Goal: Task Accomplishment & Management: Manage account settings

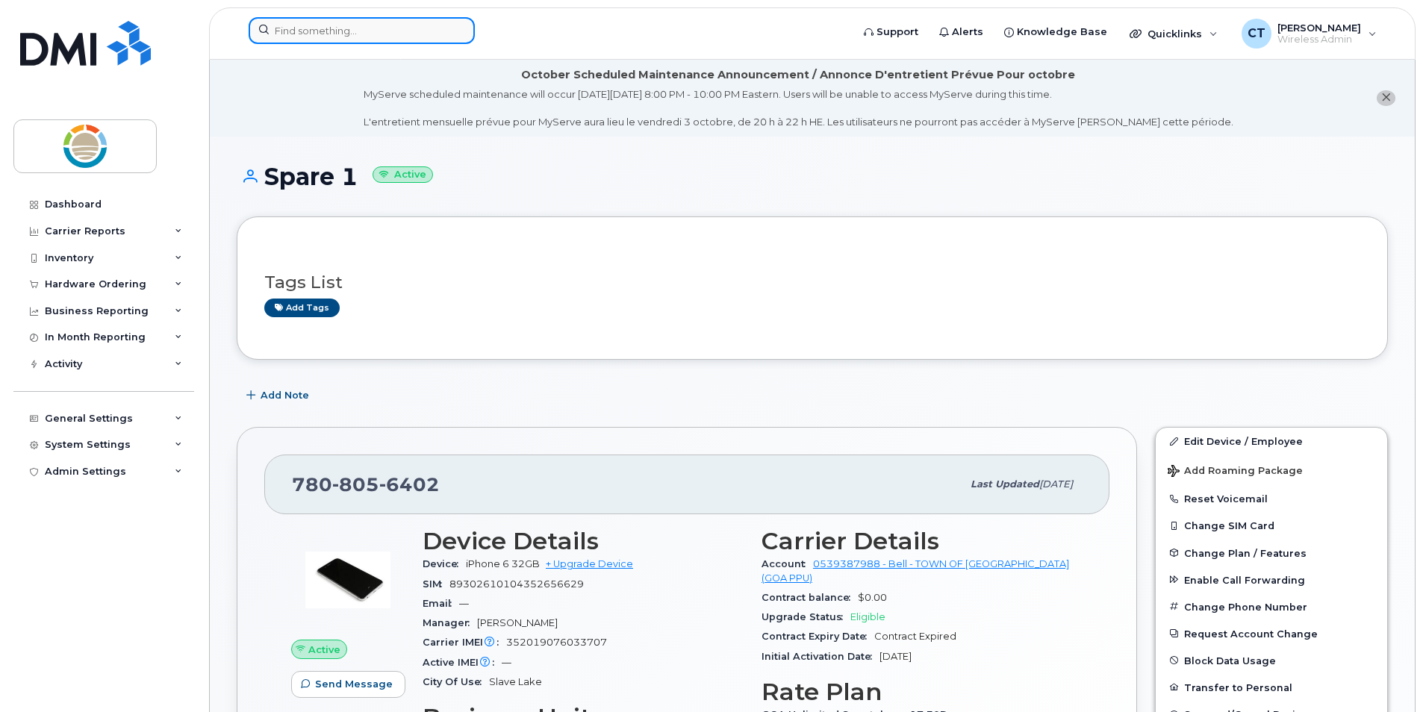
click at [440, 29] on input at bounding box center [362, 30] width 226 height 27
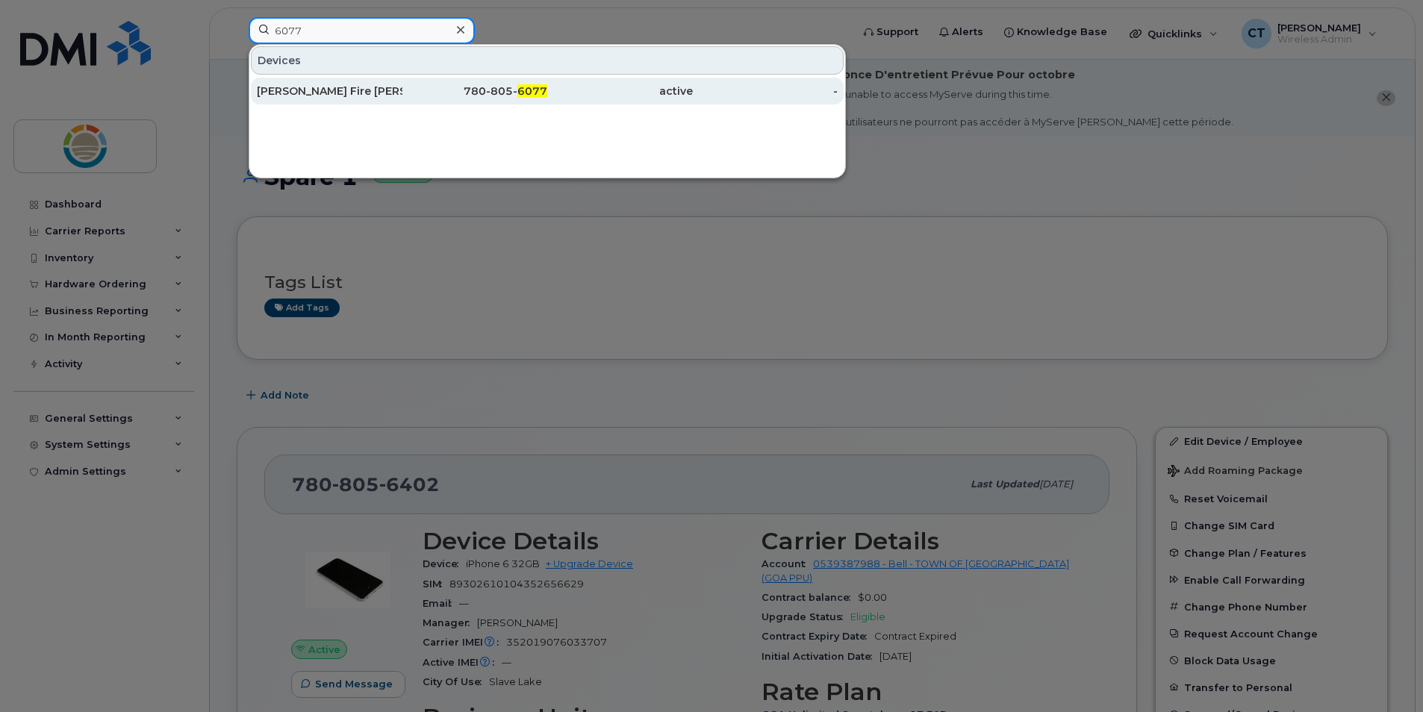
type input "6077"
click at [346, 85] on div "[PERSON_NAME] Fire [PERSON_NAME]" at bounding box center [330, 91] width 146 height 15
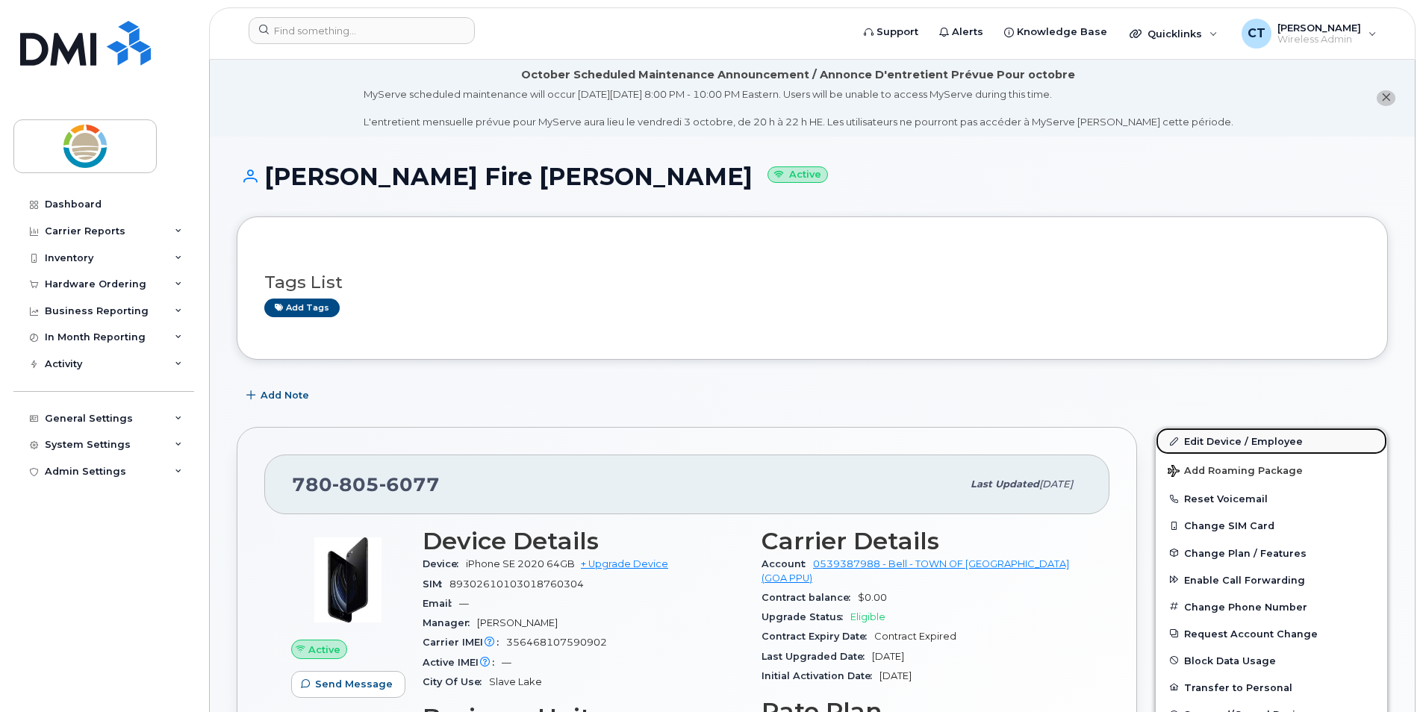
click at [1213, 441] on link "Edit Device / Employee" at bounding box center [1271, 441] width 231 height 27
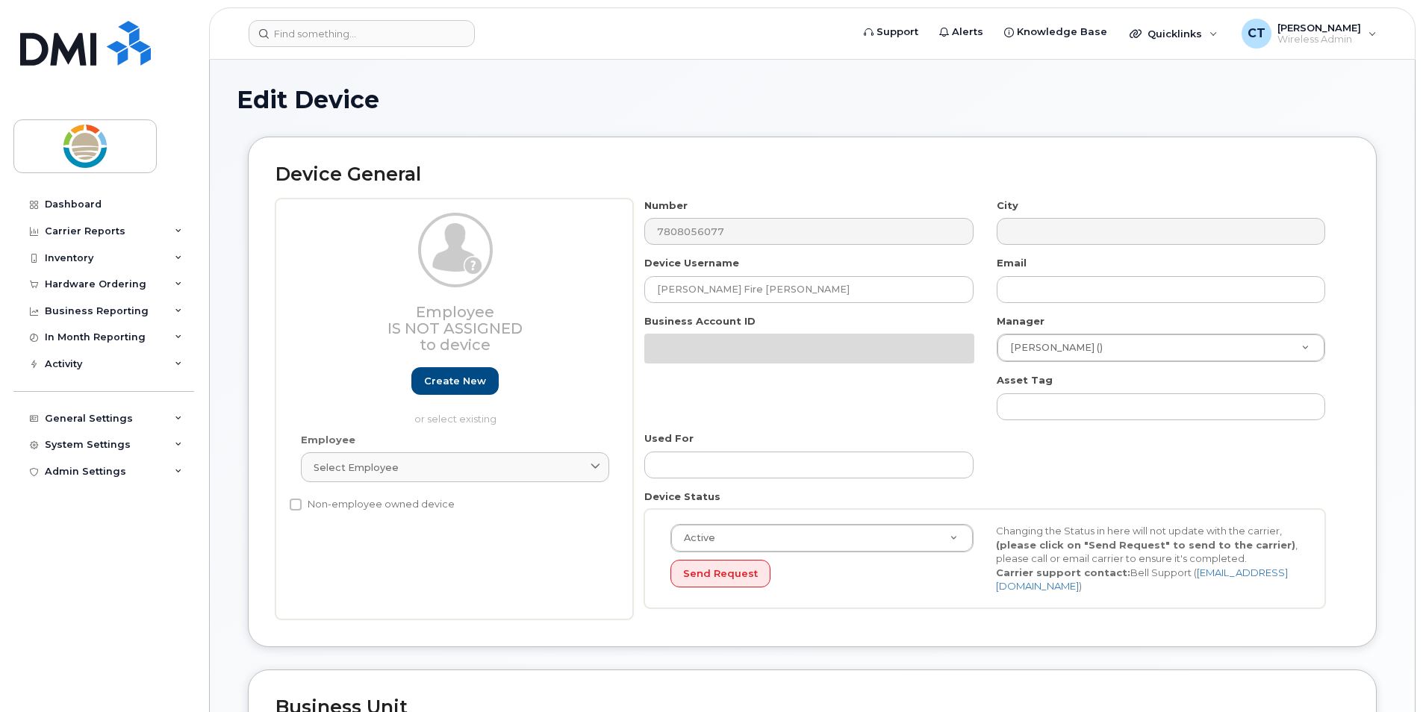
select select "22137084"
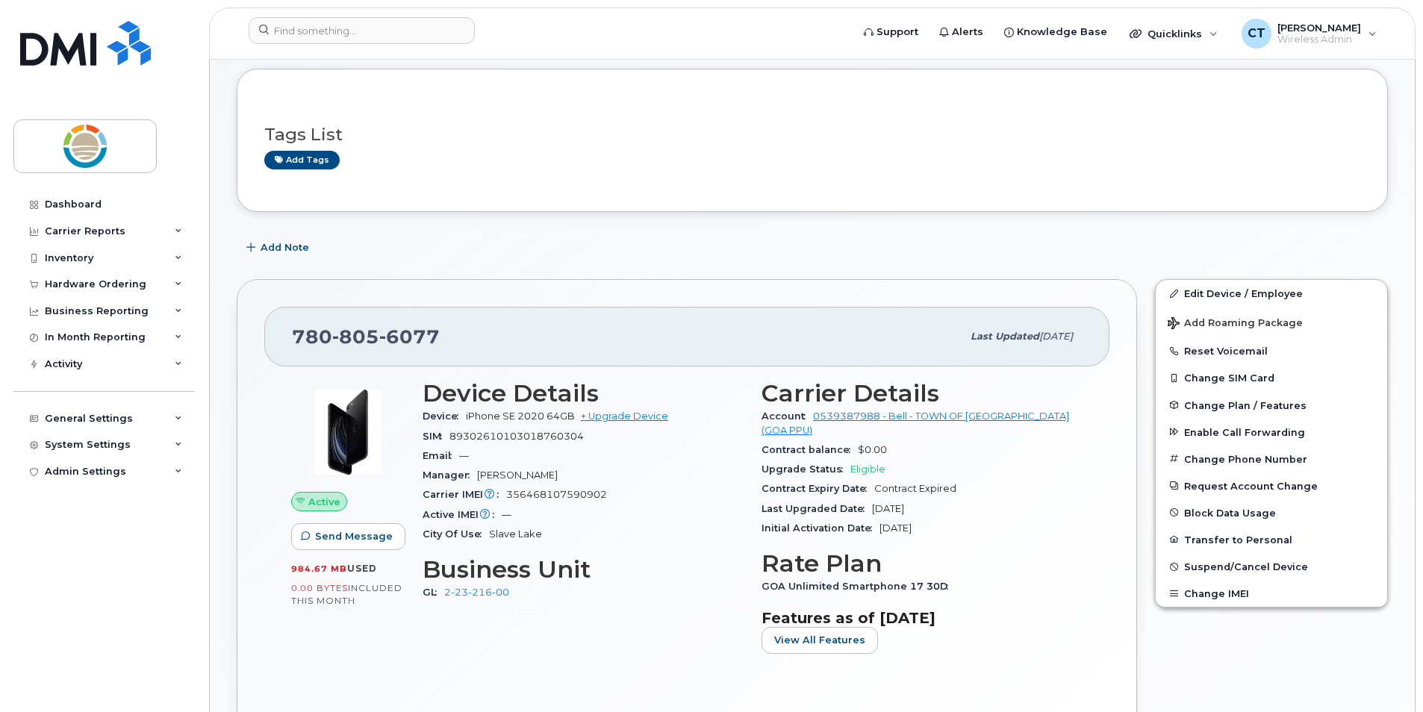
scroll to position [149, 0]
click at [1234, 296] on link "Edit Device / Employee" at bounding box center [1271, 292] width 231 height 27
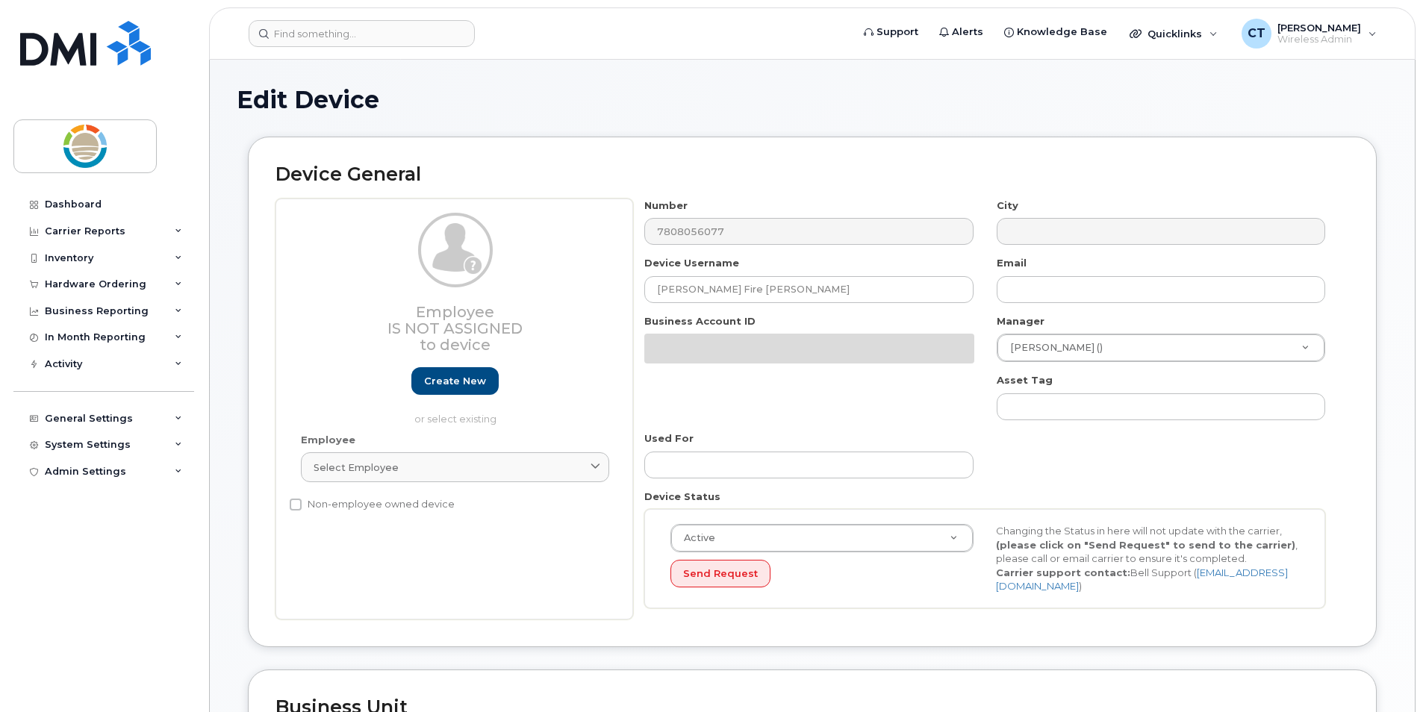
select select "22137084"
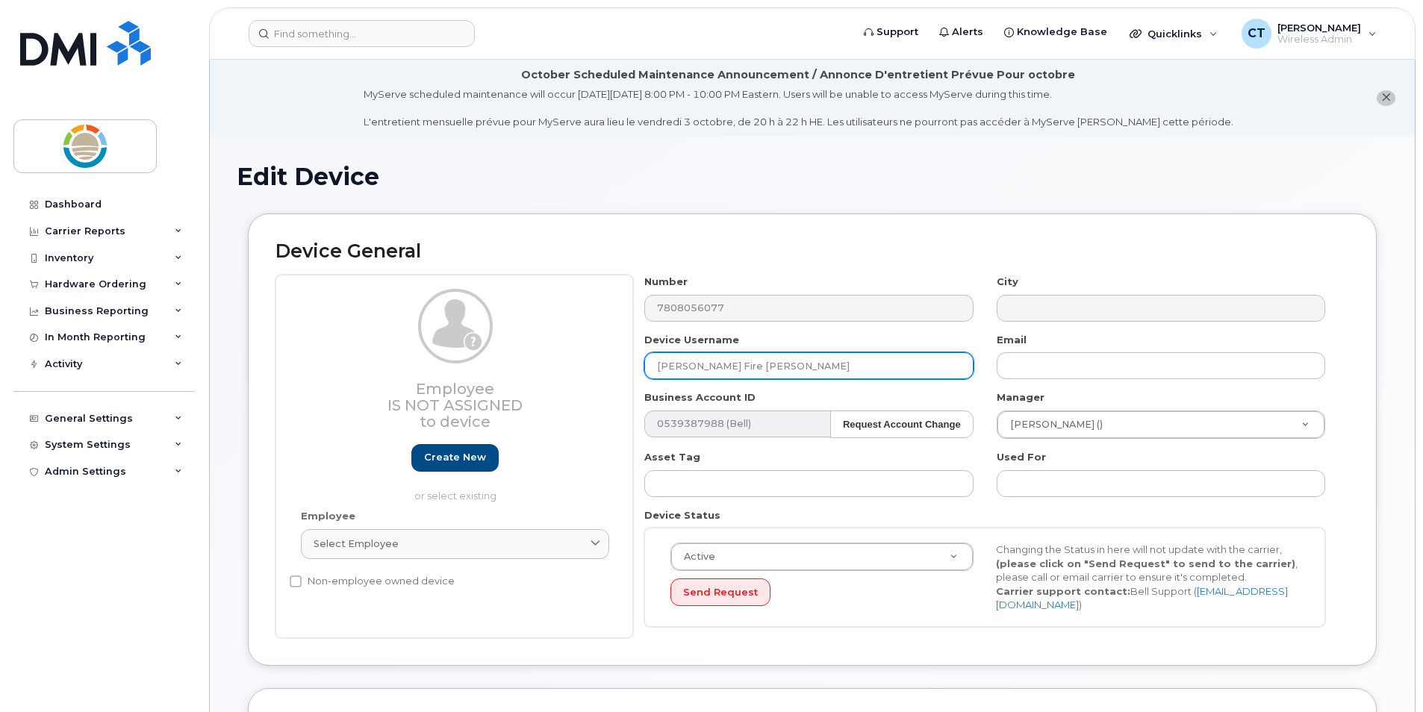
drag, startPoint x: 709, startPoint y: 366, endPoint x: 630, endPoint y: 370, distance: 78.5
click at [630, 370] on div "Employee Is not assigned to device Create new or select existing Employee Selec…" at bounding box center [813, 457] width 1074 height 364
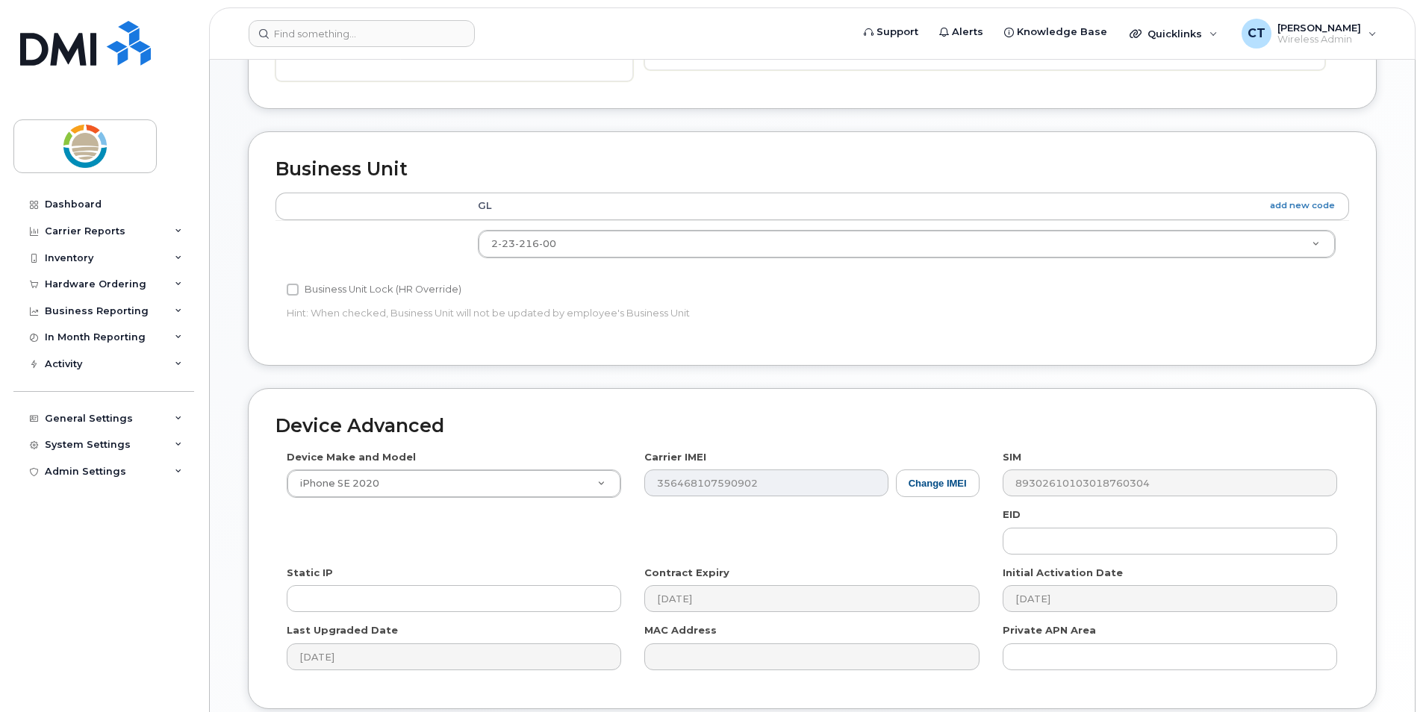
scroll to position [679, 0]
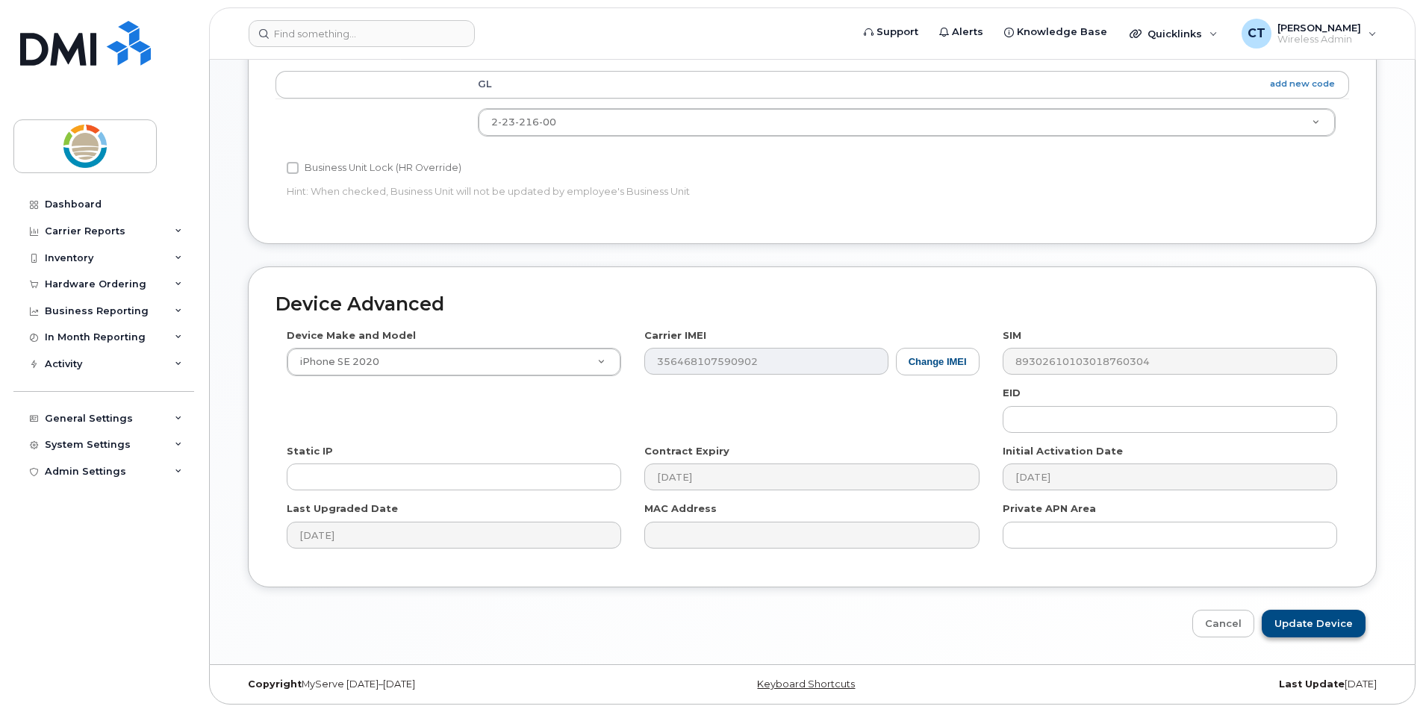
type input "David Perkinson Fire Hall"
click at [1296, 611] on input "Update Device" at bounding box center [1314, 624] width 104 height 28
type input "Saving..."
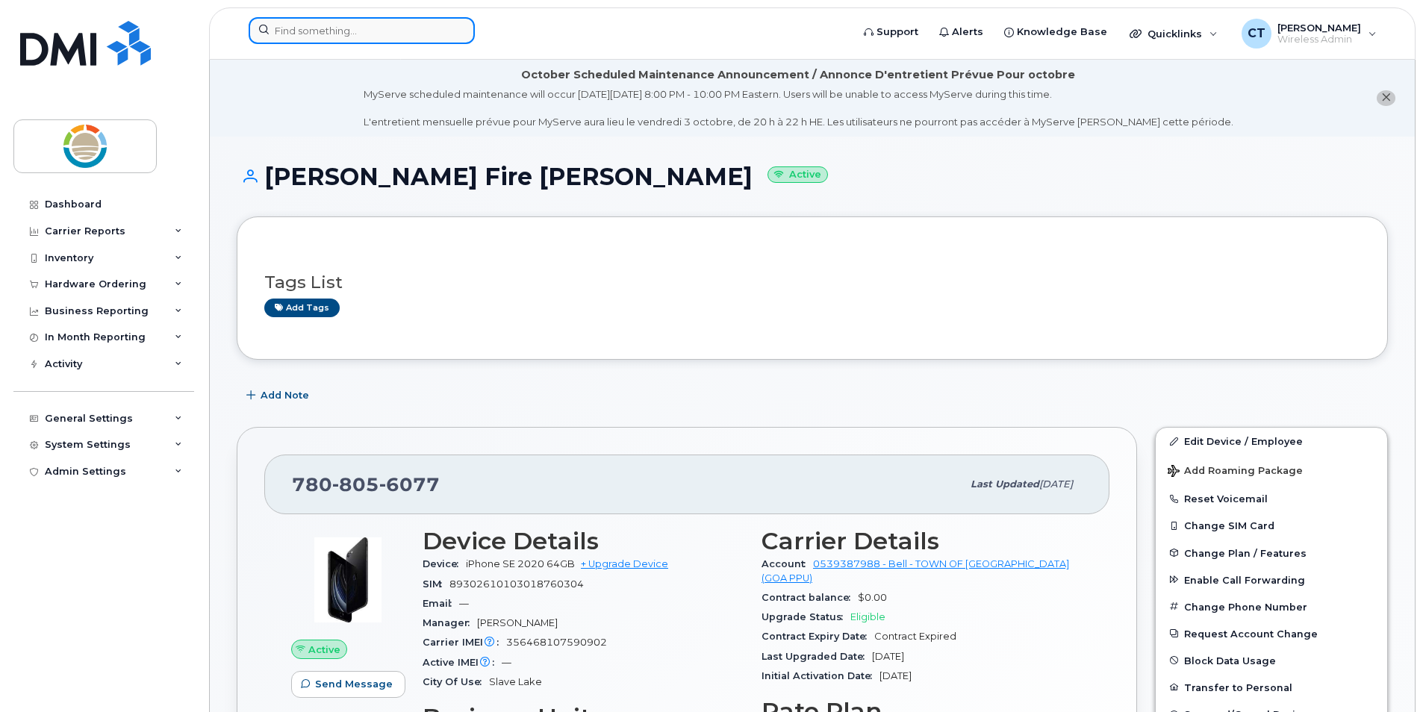
click at [417, 25] on input at bounding box center [362, 30] width 226 height 27
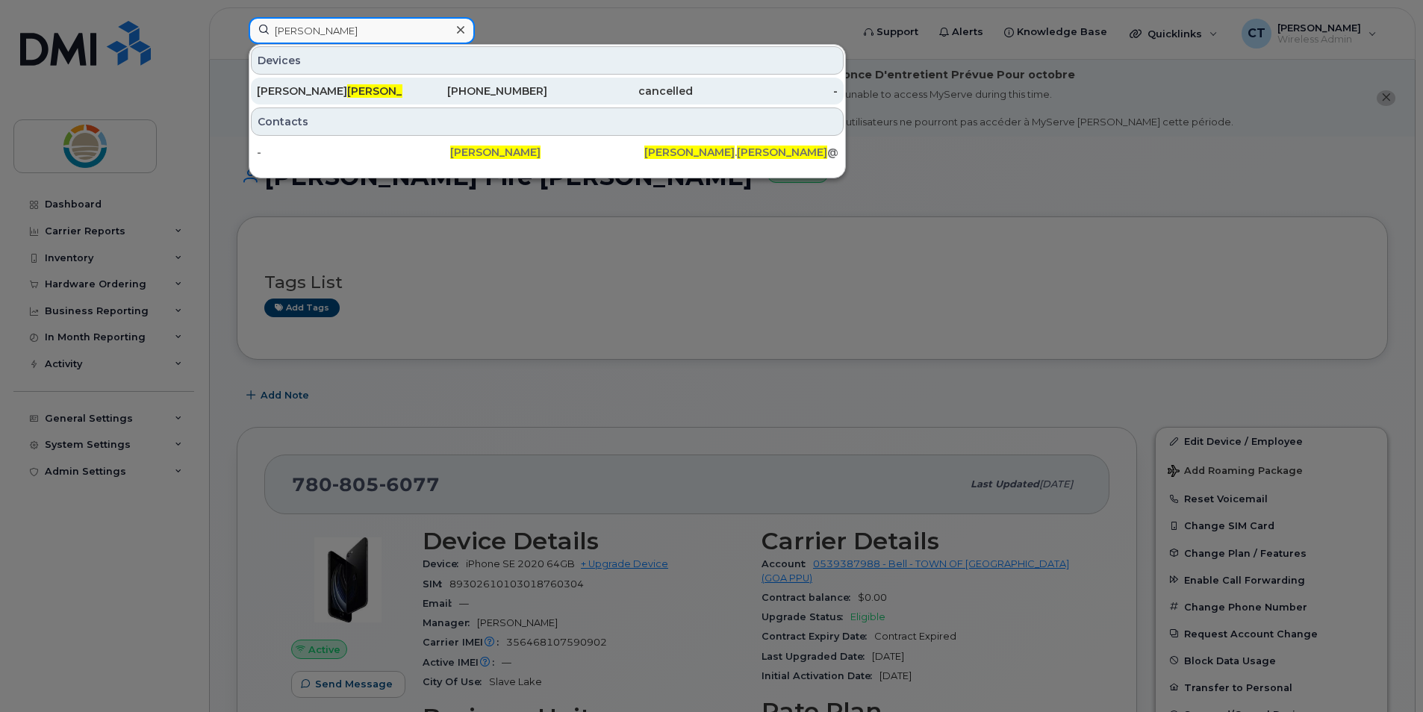
type input "jeff simpson"
click at [347, 95] on span "Jeff Simpson" at bounding box center [392, 90] width 90 height 13
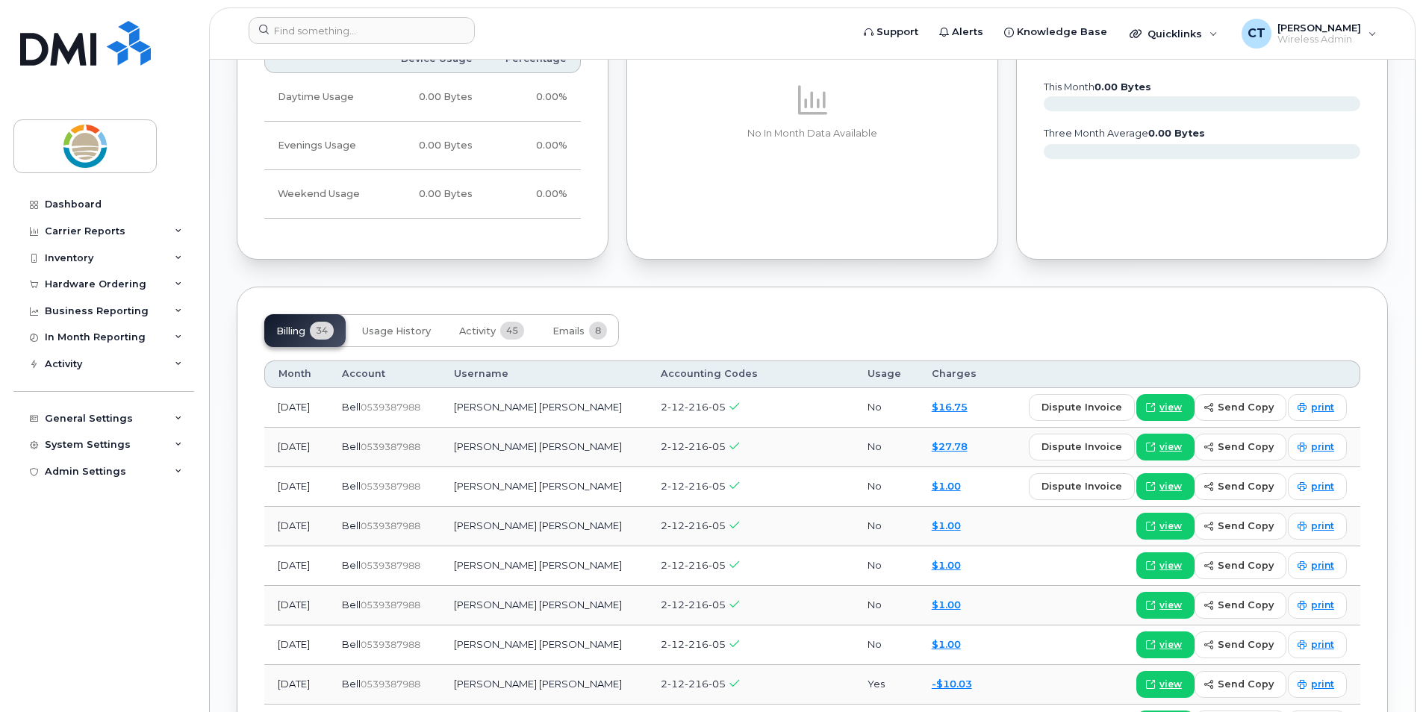
scroll to position [971, 0]
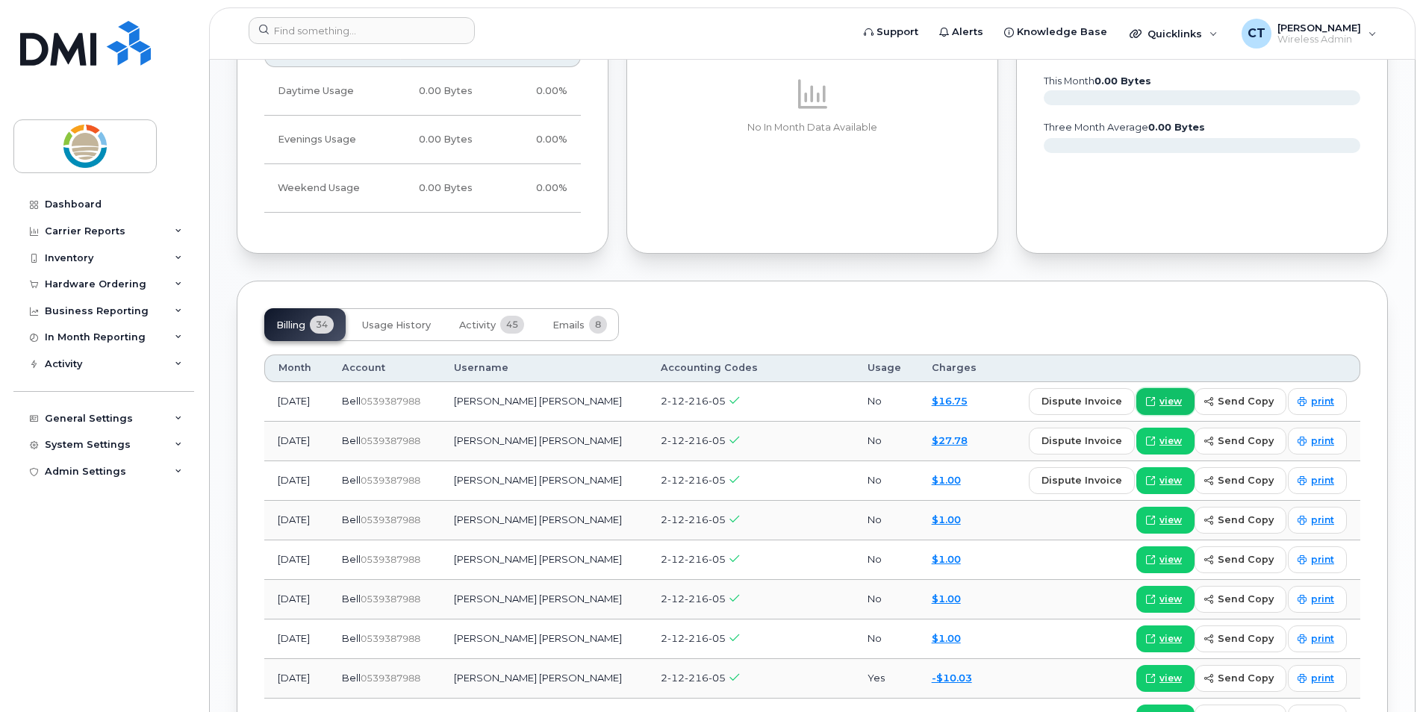
click at [1178, 395] on span "view" at bounding box center [1171, 401] width 22 height 13
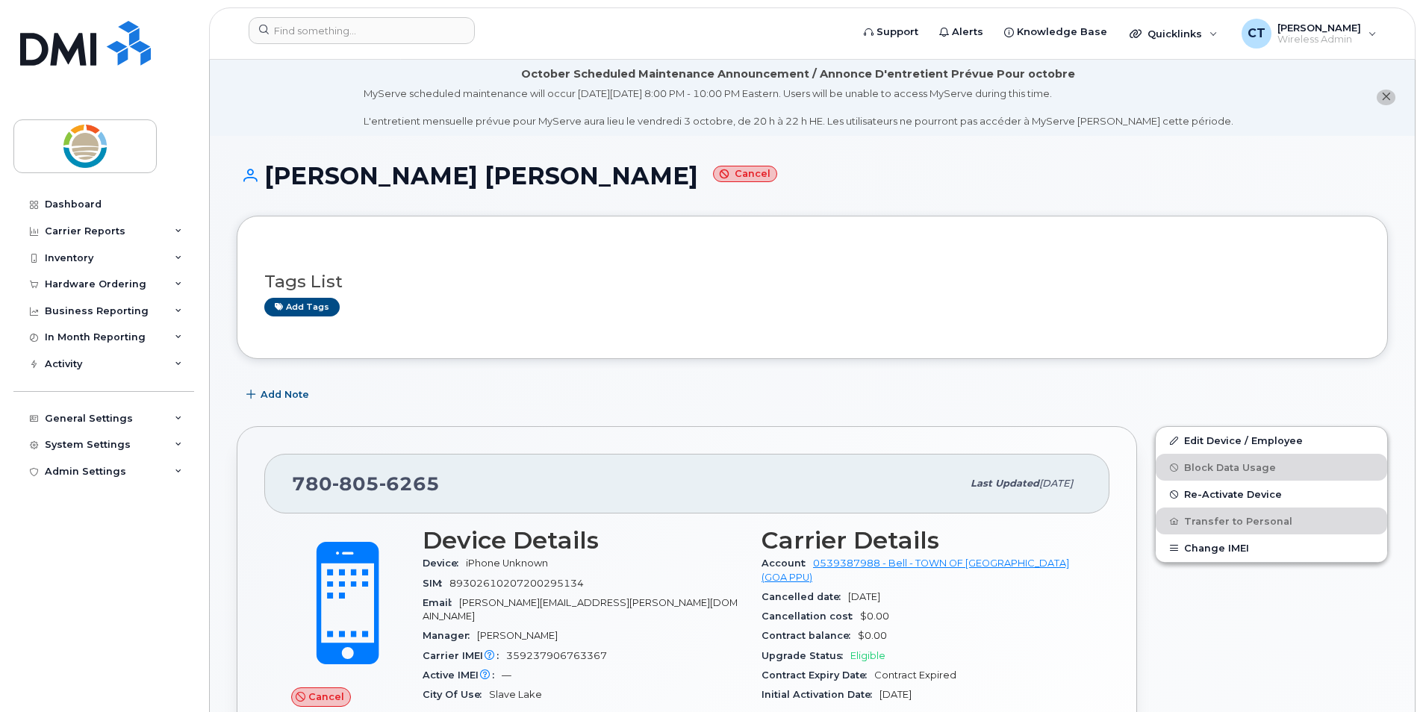
scroll to position [0, 0]
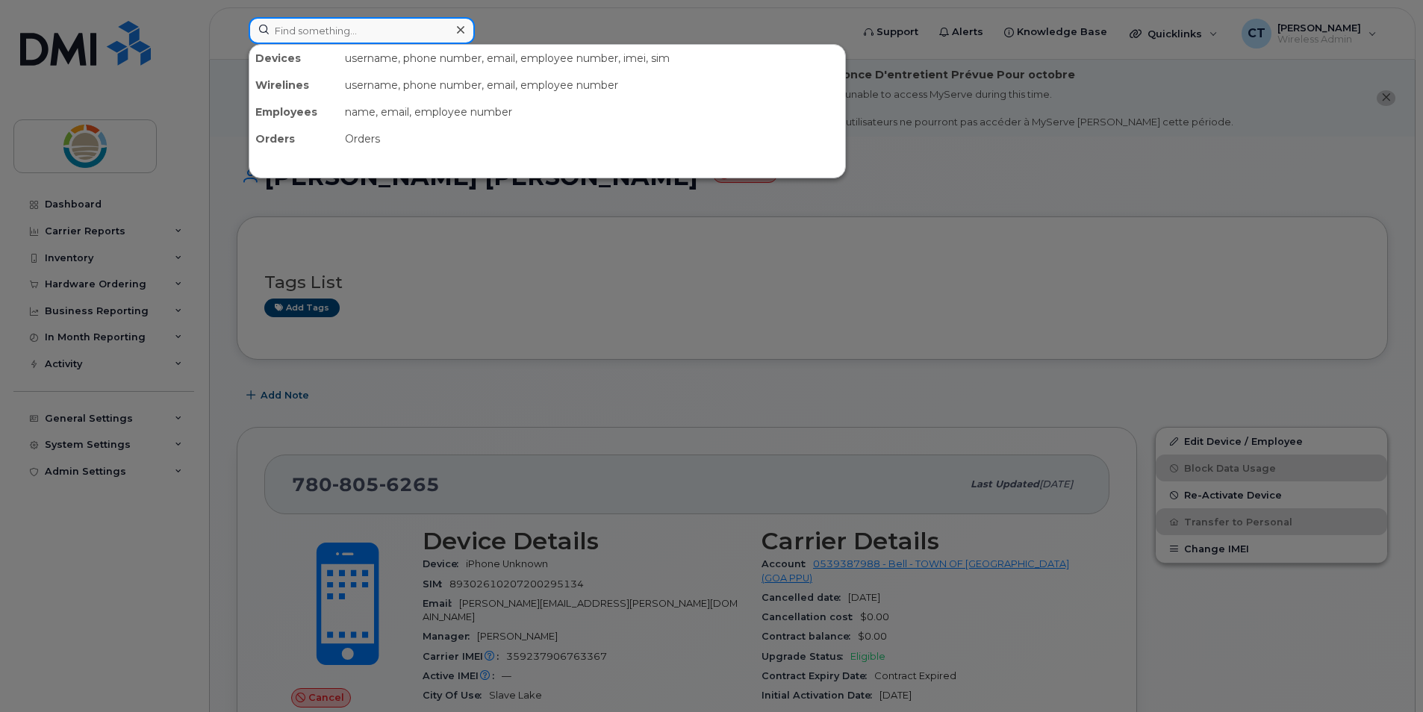
click at [402, 34] on input at bounding box center [362, 30] width 226 height 27
click at [1090, 385] on div at bounding box center [711, 356] width 1423 height 712
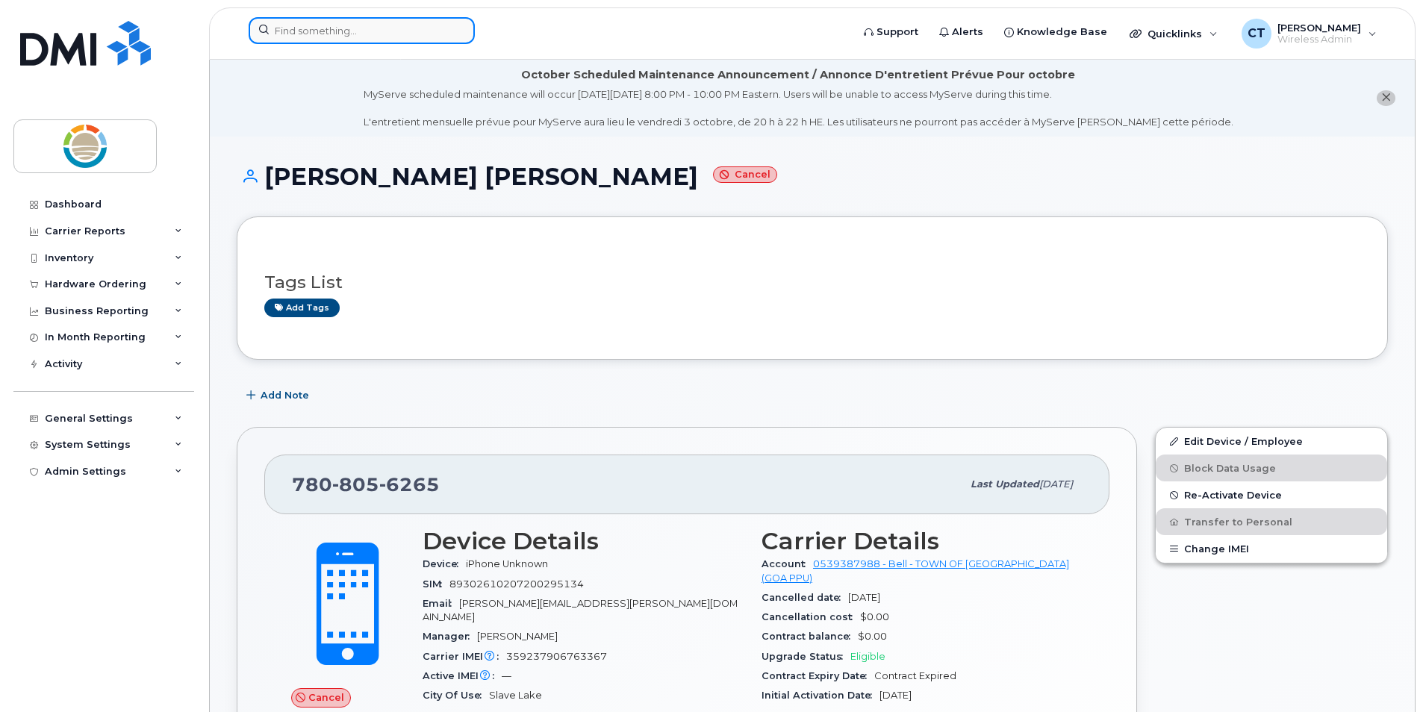
click at [380, 39] on input at bounding box center [362, 30] width 226 height 27
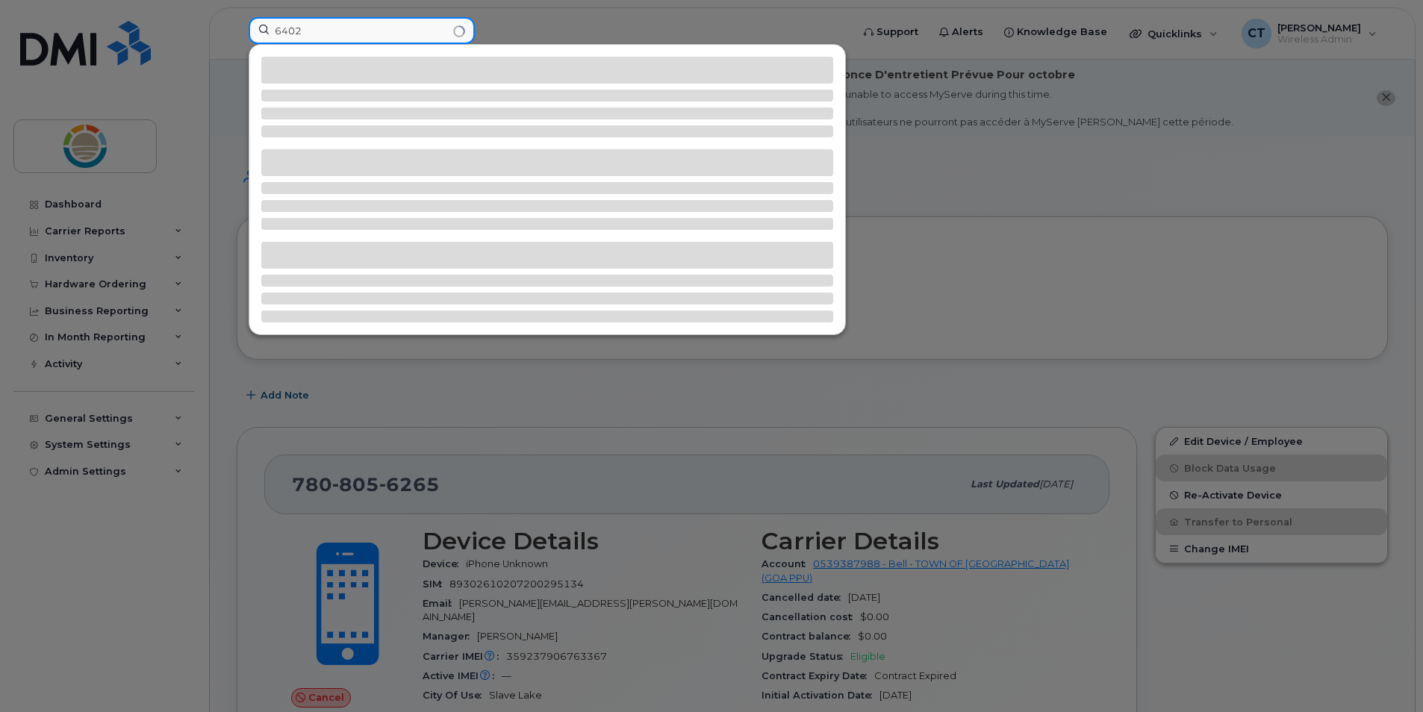
type input "6402"
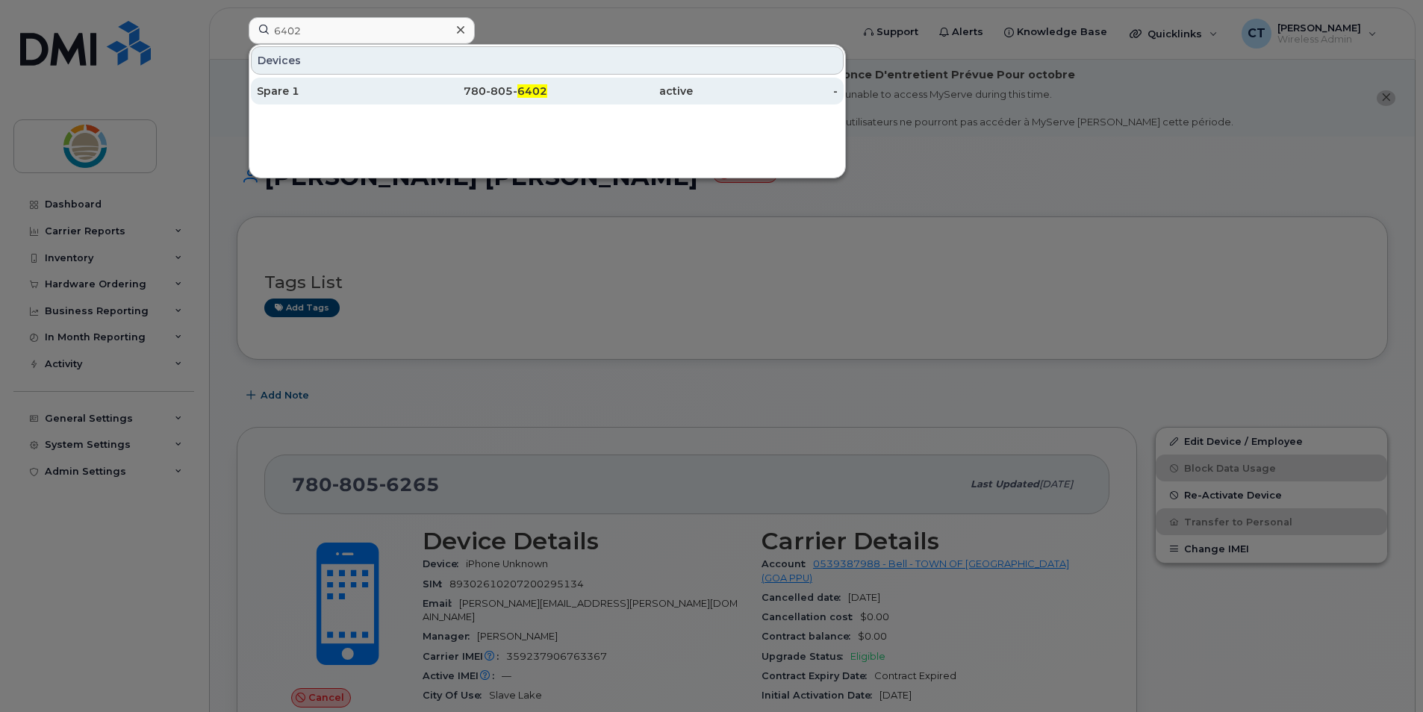
click at [262, 96] on div "Spare 1" at bounding box center [330, 91] width 146 height 15
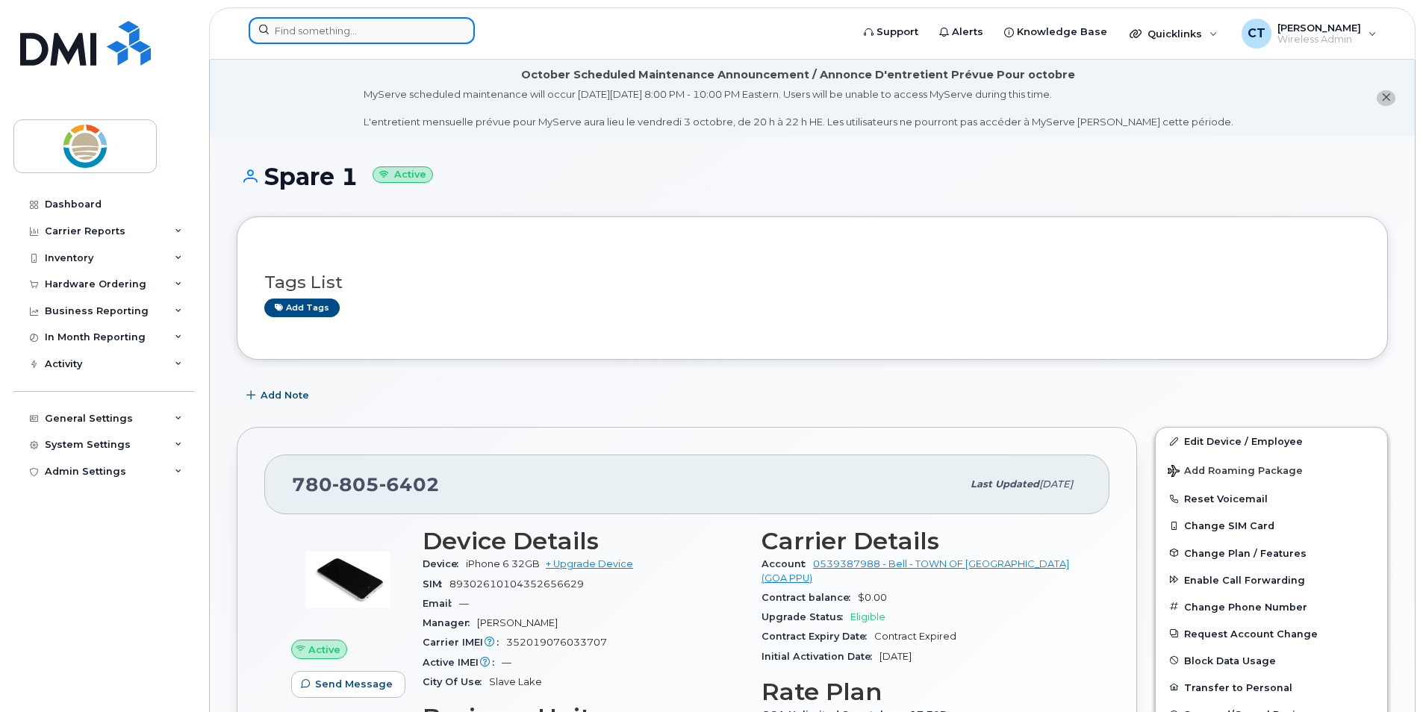
click at [367, 31] on input at bounding box center [362, 30] width 226 height 27
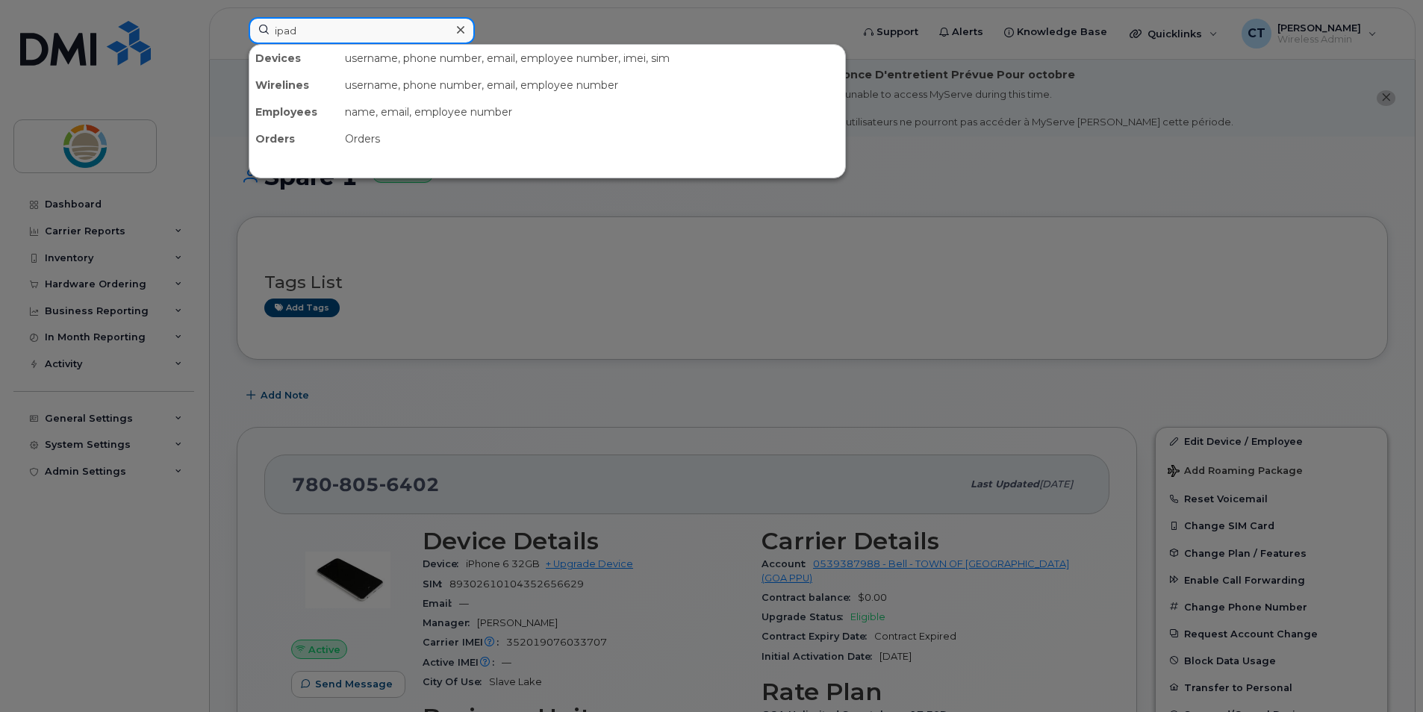
type input "ipad"
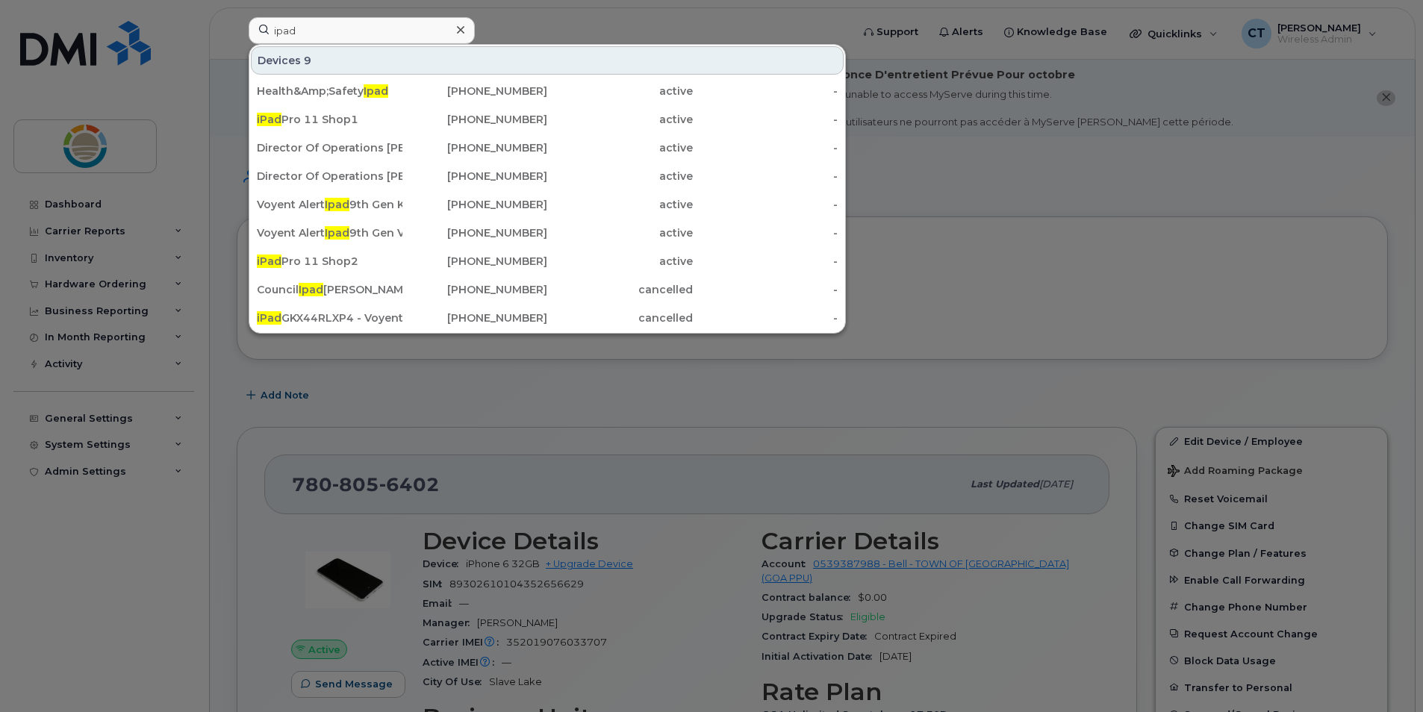
click at [1142, 383] on div at bounding box center [711, 356] width 1423 height 712
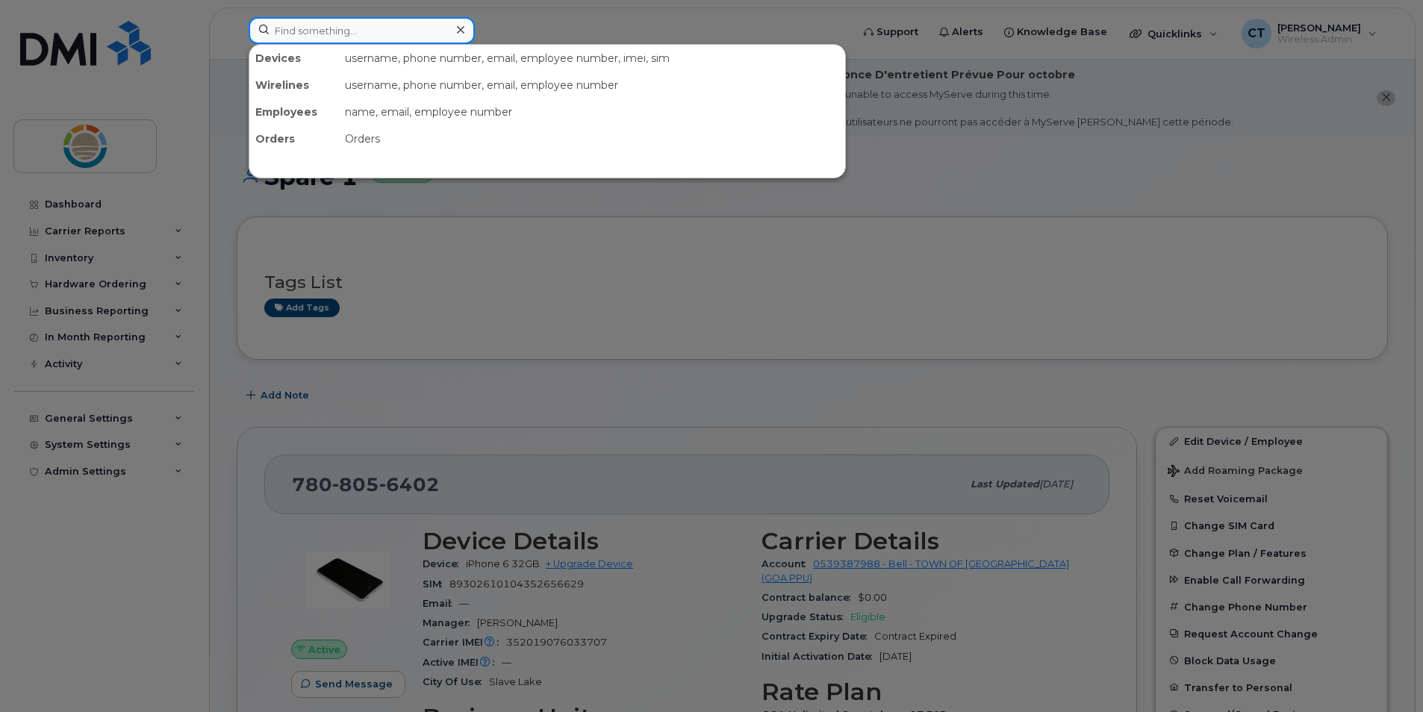
click at [384, 28] on input at bounding box center [362, 30] width 226 height 27
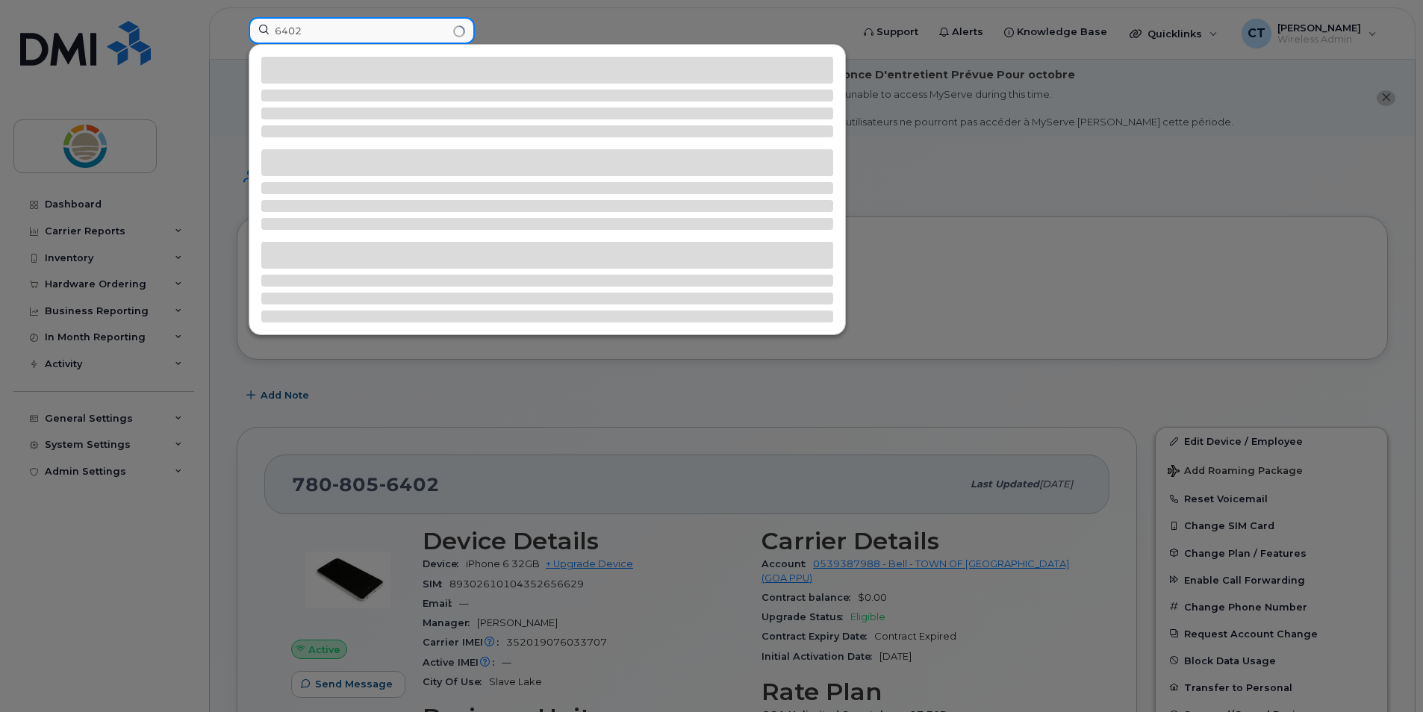
type input "6402"
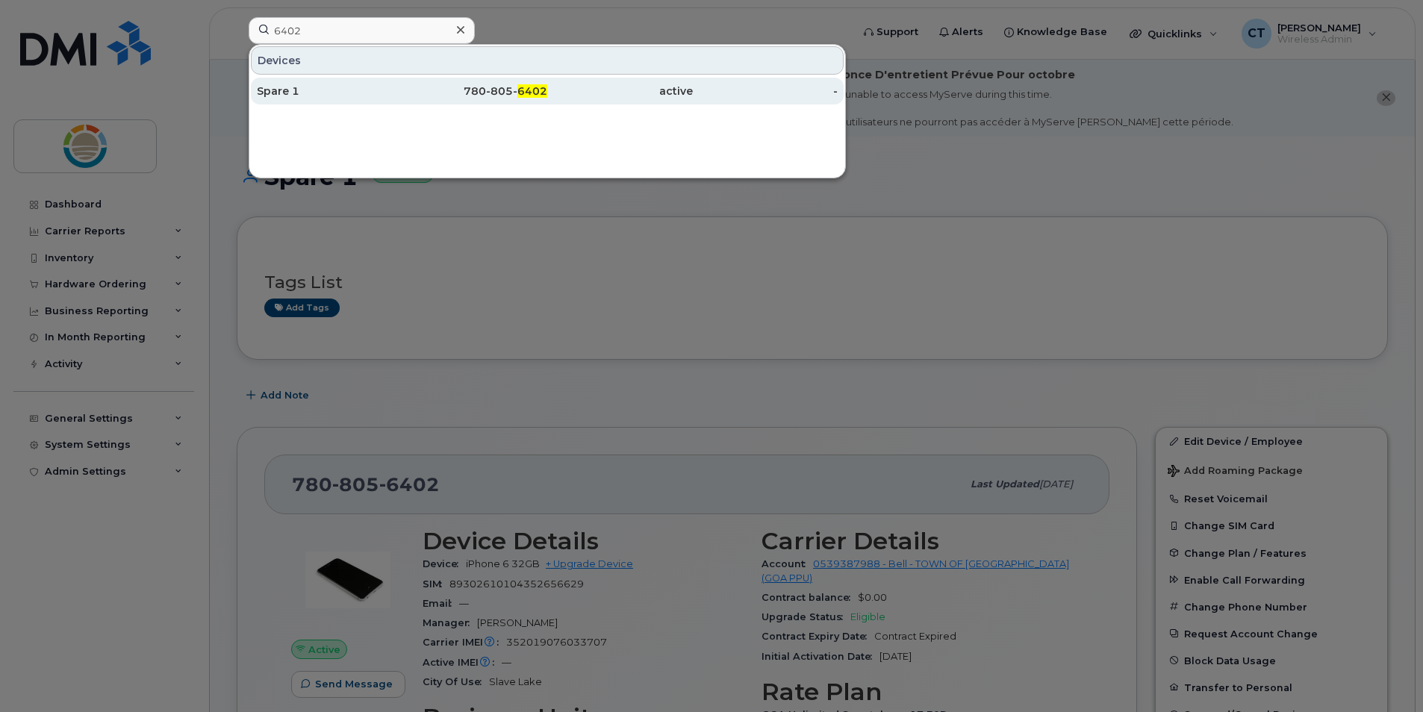
click at [267, 94] on div "Spare 1" at bounding box center [330, 91] width 146 height 15
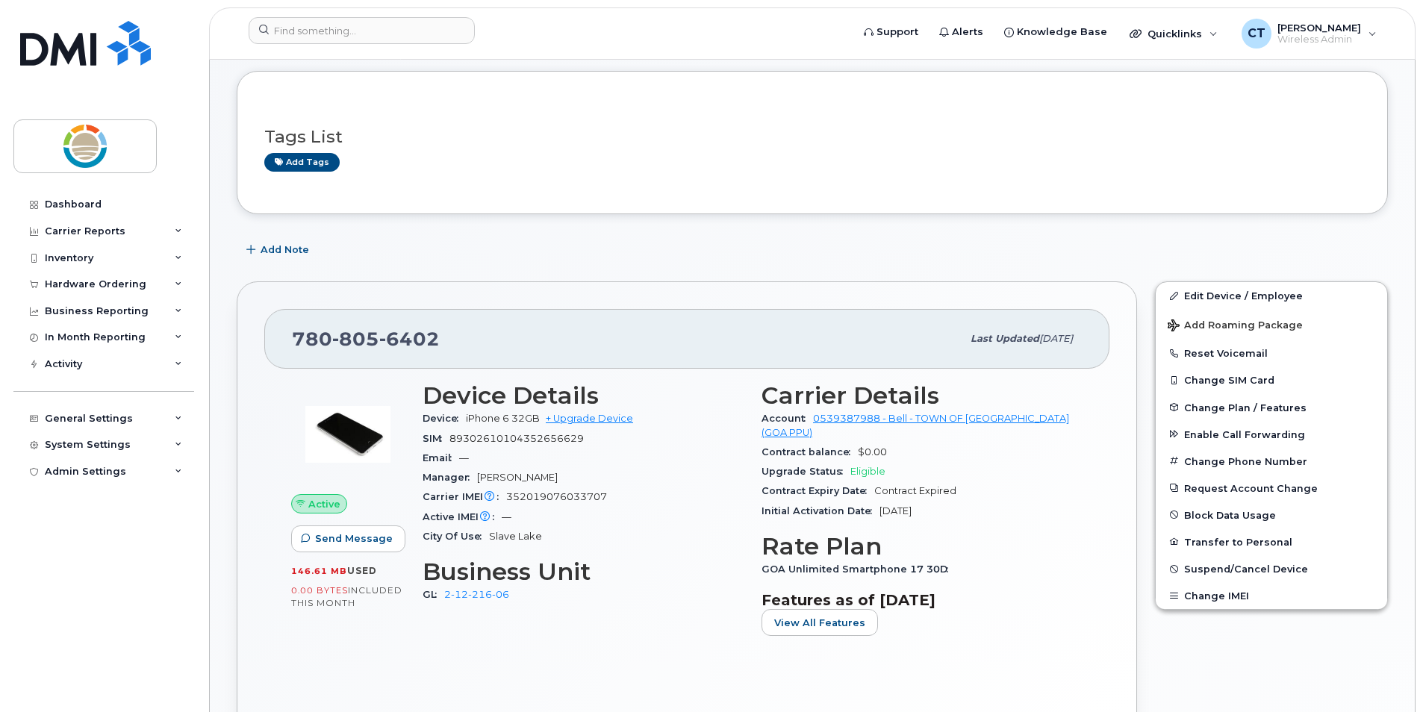
scroll to position [149, 0]
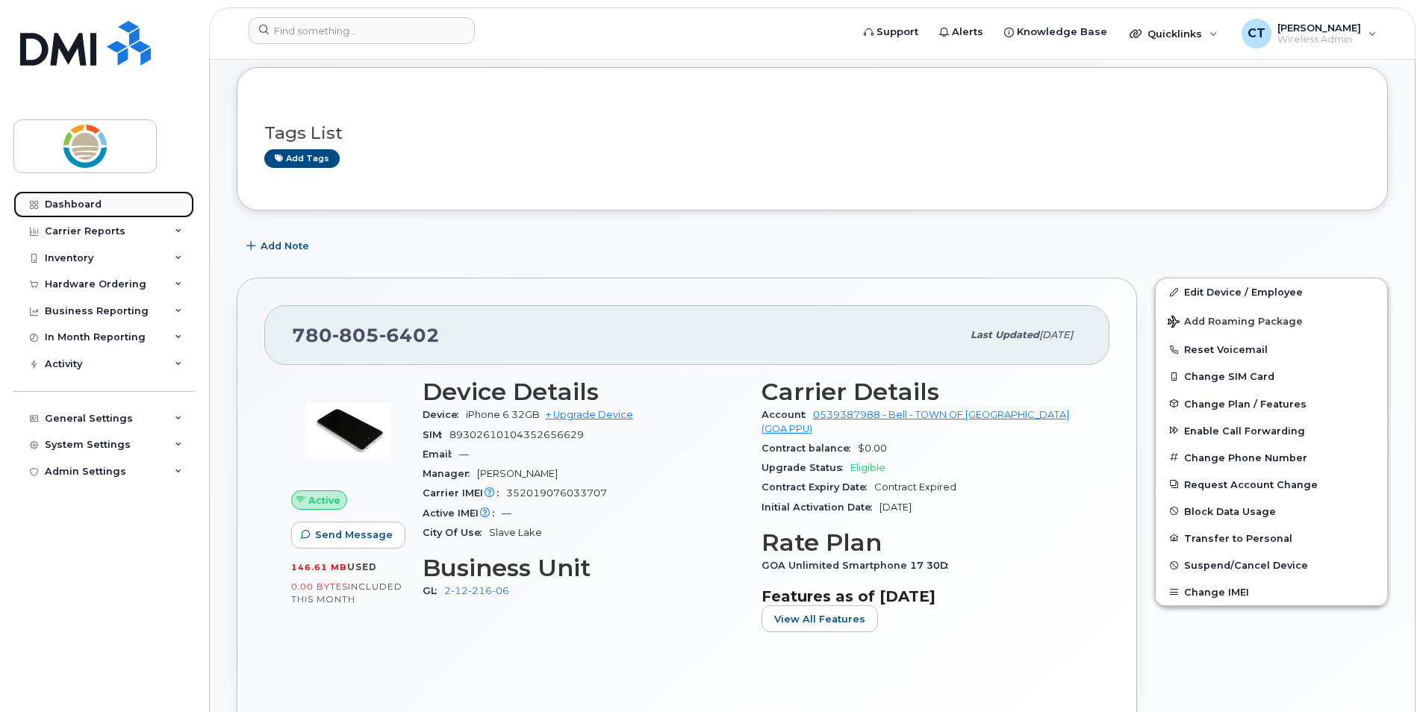
click at [70, 202] on div "Dashboard" at bounding box center [73, 205] width 57 height 12
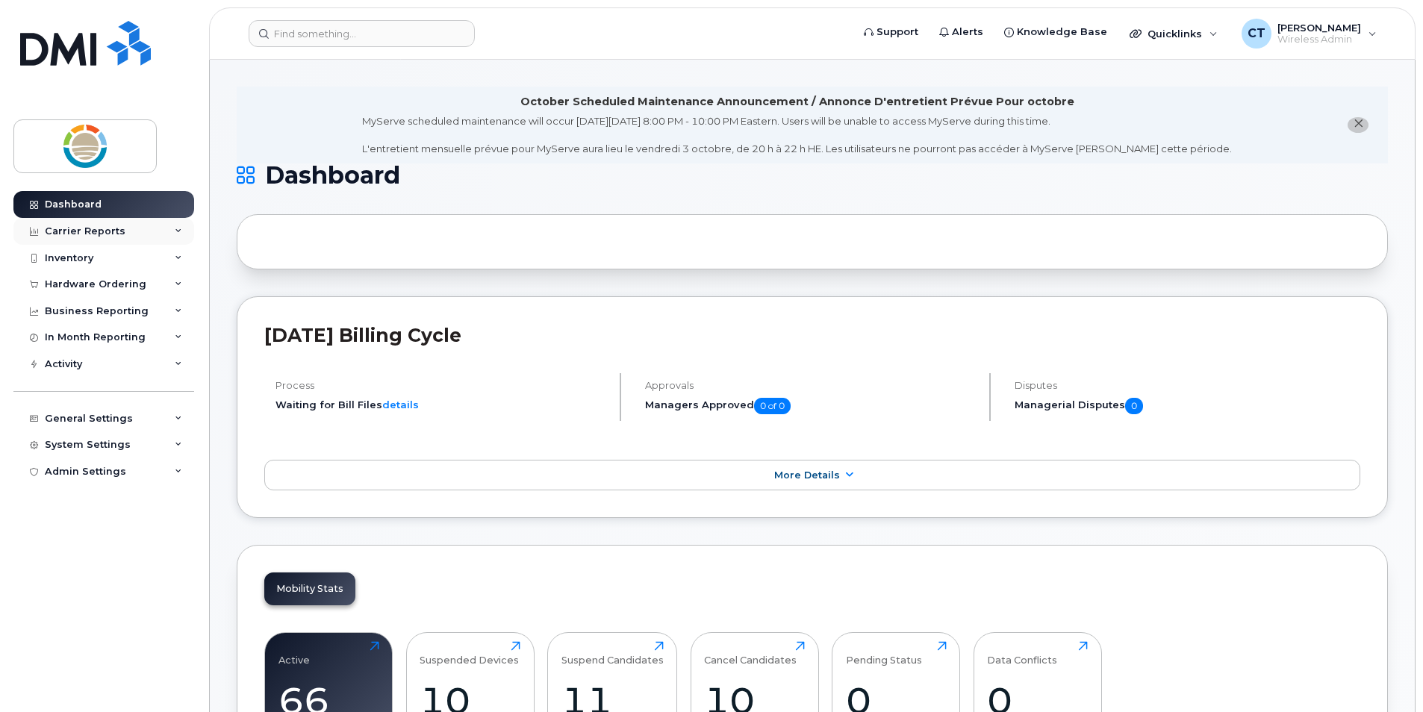
click at [103, 228] on div "Carrier Reports" at bounding box center [85, 232] width 81 height 12
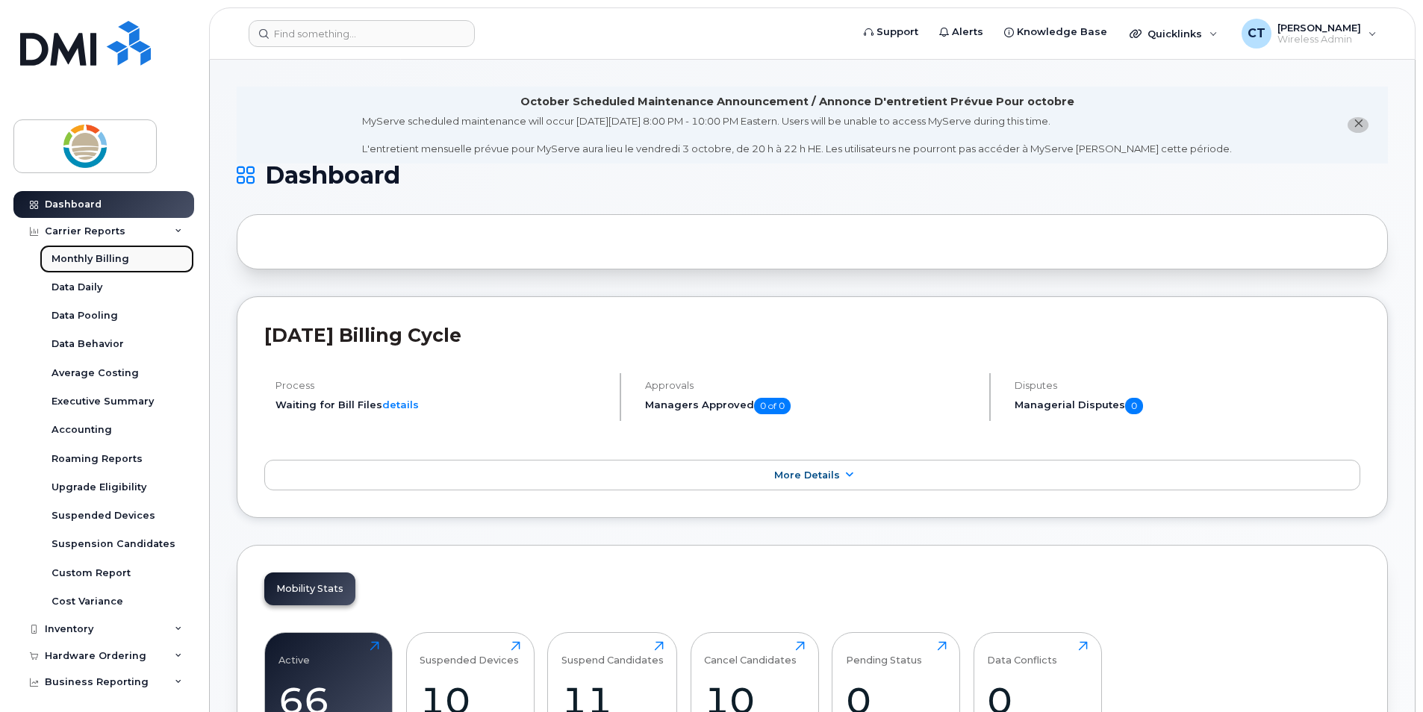
click at [104, 258] on div "Monthly Billing" at bounding box center [91, 258] width 78 height 13
